Goal: Transaction & Acquisition: Purchase product/service

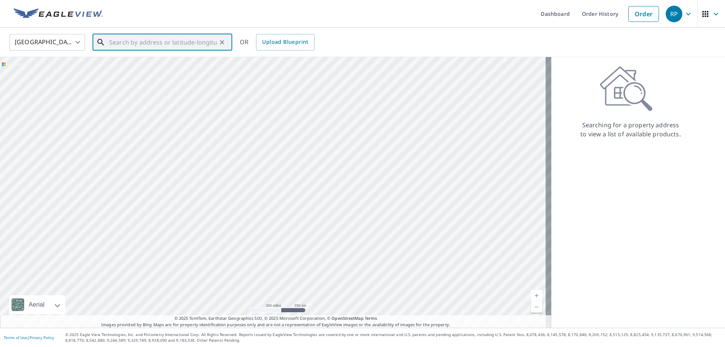
click at [130, 40] on input "text" at bounding box center [163, 42] width 108 height 21
click at [133, 65] on span "[STREET_ADDRESS]" at bounding box center [167, 64] width 119 height 9
type input "[STREET_ADDRESS]"
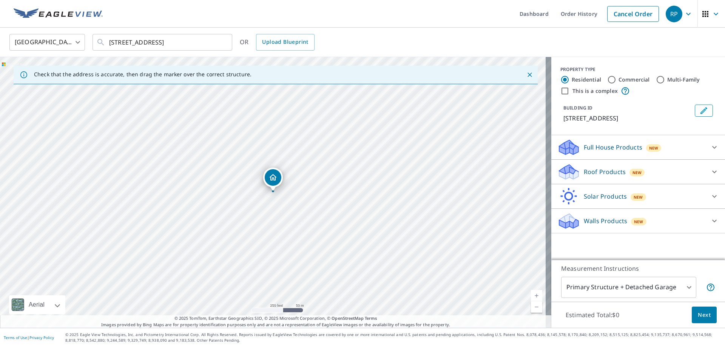
click at [608, 173] on p "Roof Products" at bounding box center [605, 171] width 42 height 9
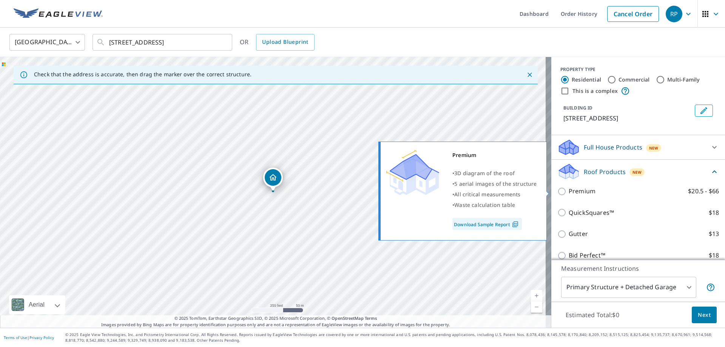
click at [569, 191] on p "Premium" at bounding box center [582, 191] width 27 height 9
click at [569, 191] on input "Premium $20.5 - $66" at bounding box center [562, 191] width 11 height 9
checkbox input "true"
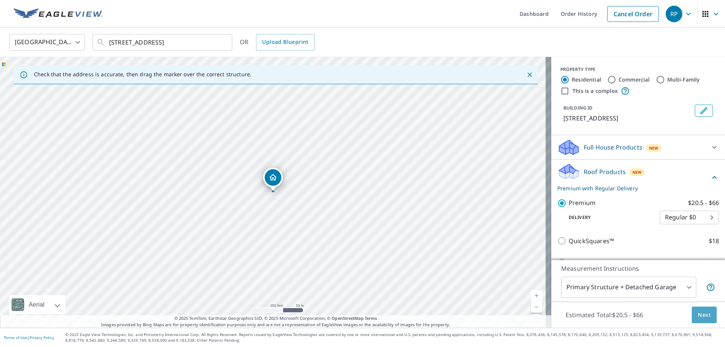
click at [698, 313] on span "Next" at bounding box center [704, 314] width 13 height 9
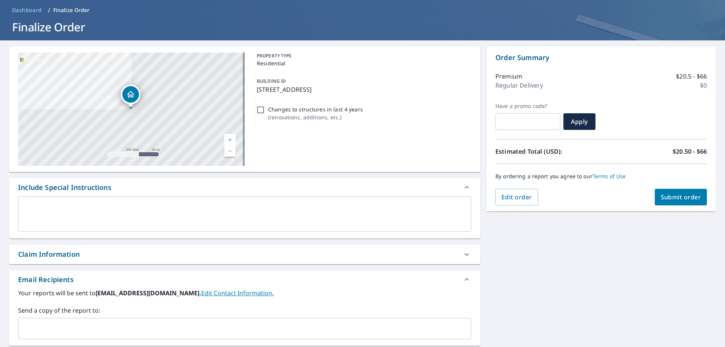
scroll to position [134, 0]
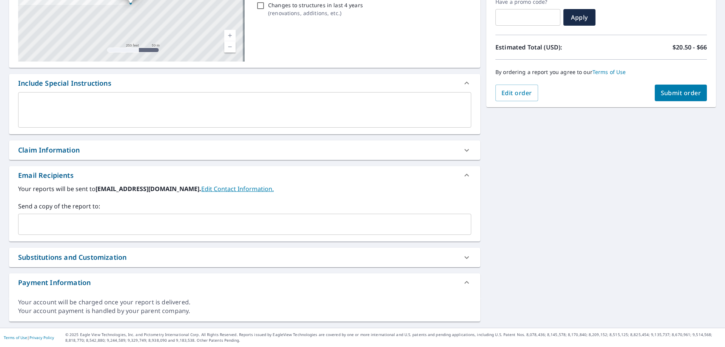
click at [153, 225] on input "text" at bounding box center [239, 224] width 435 height 14
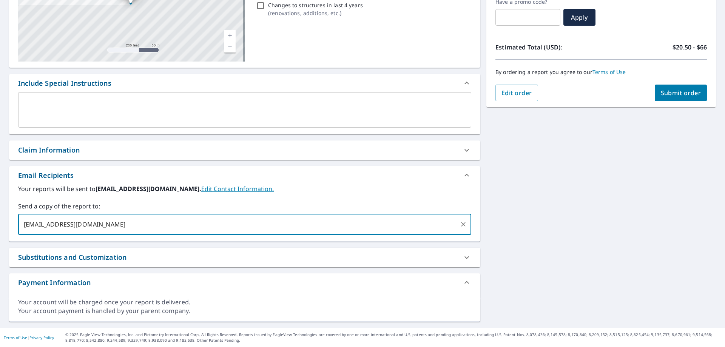
type input "[EMAIL_ADDRESS][DOMAIN_NAME]"
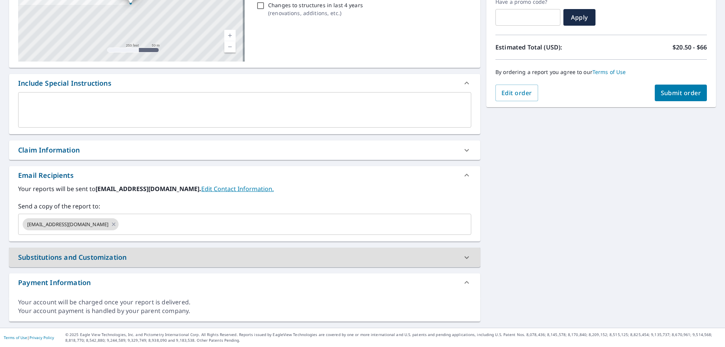
click at [689, 94] on span "Submit order" at bounding box center [681, 93] width 40 height 8
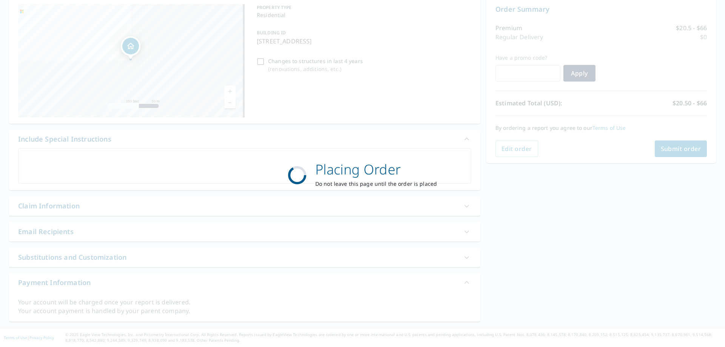
scroll to position [78, 0]
